Goal: Answer question/provide support

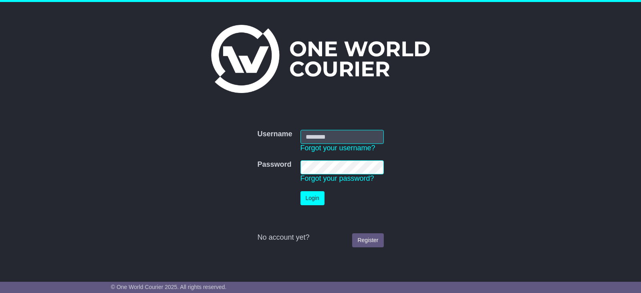
type input "**********"
click at [314, 199] on button "Login" at bounding box center [312, 198] width 24 height 14
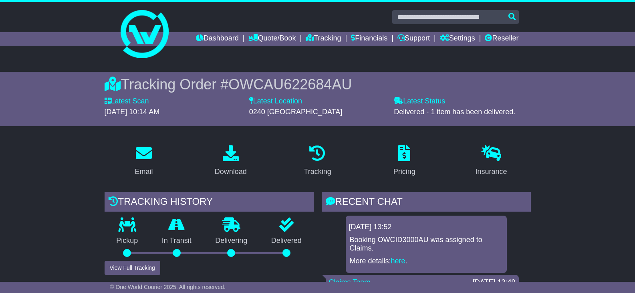
scroll to position [71, 0]
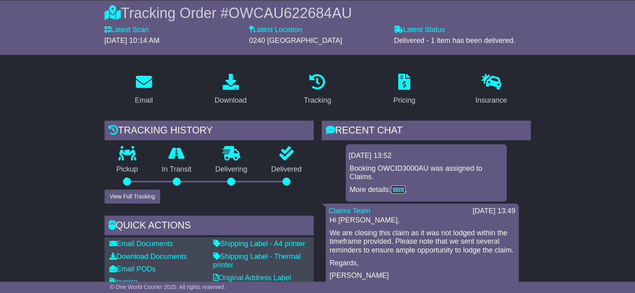
click at [400, 189] on link "here" at bounding box center [398, 189] width 14 height 8
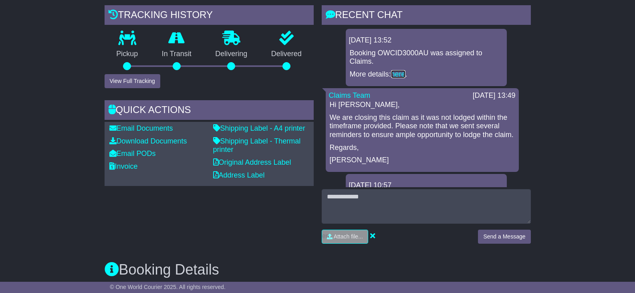
scroll to position [201, 0]
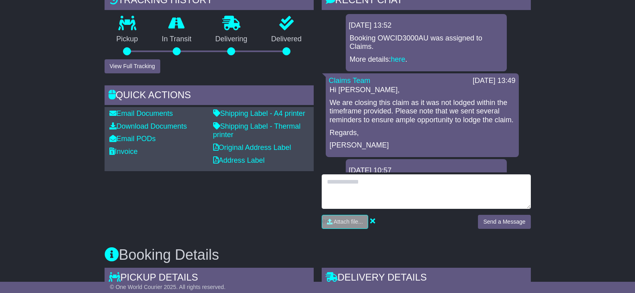
drag, startPoint x: 333, startPoint y: 191, endPoint x: 394, endPoint y: 247, distance: 83.0
click at [336, 195] on textarea at bounding box center [426, 191] width 209 height 34
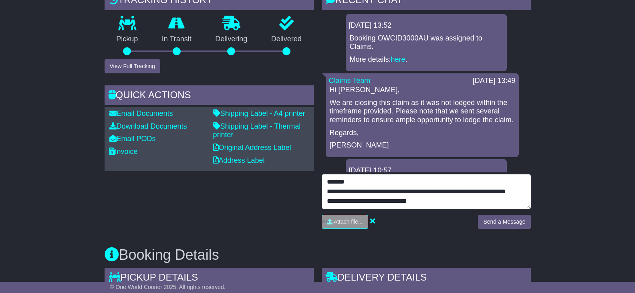
scroll to position [16, 0]
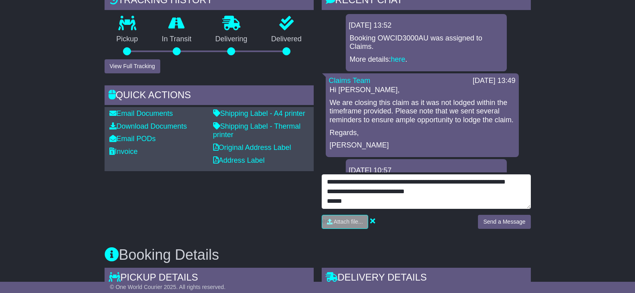
type textarea "**********"
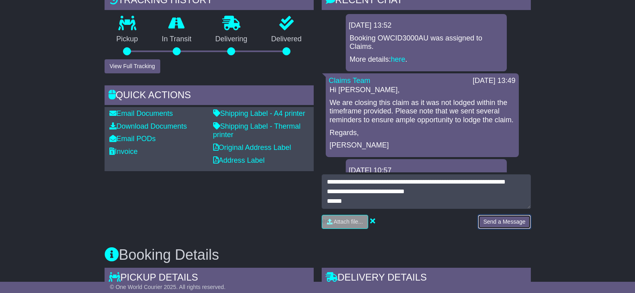
click at [491, 223] on button "Send a Message" at bounding box center [504, 222] width 52 height 14
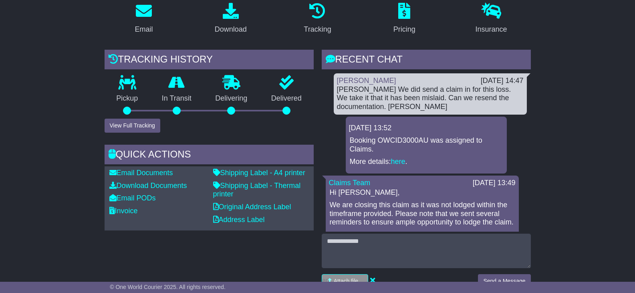
scroll to position [0, 0]
